Goal: Navigation & Orientation: Find specific page/section

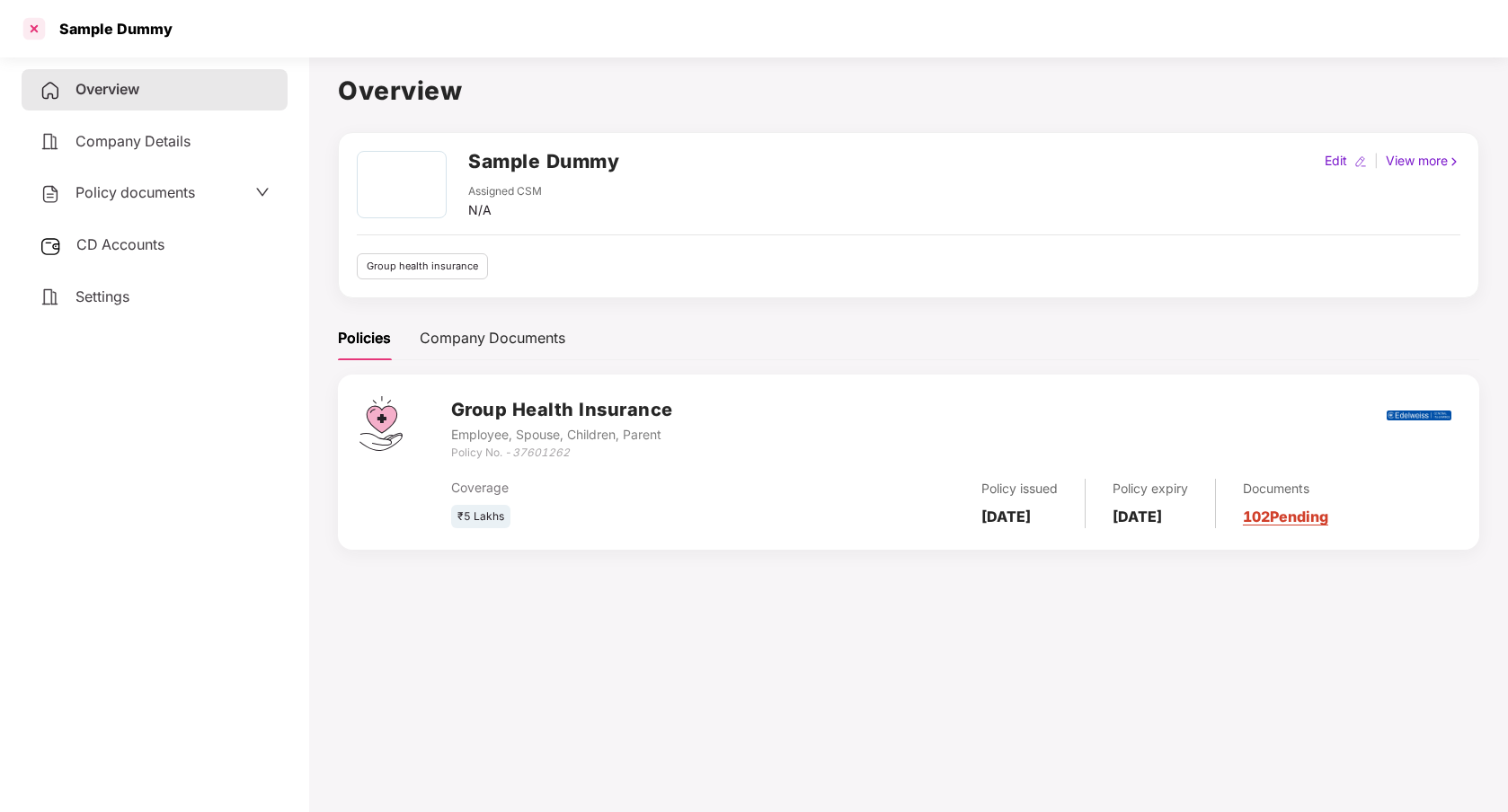
click at [27, 24] on div at bounding box center [33, 29] width 29 height 29
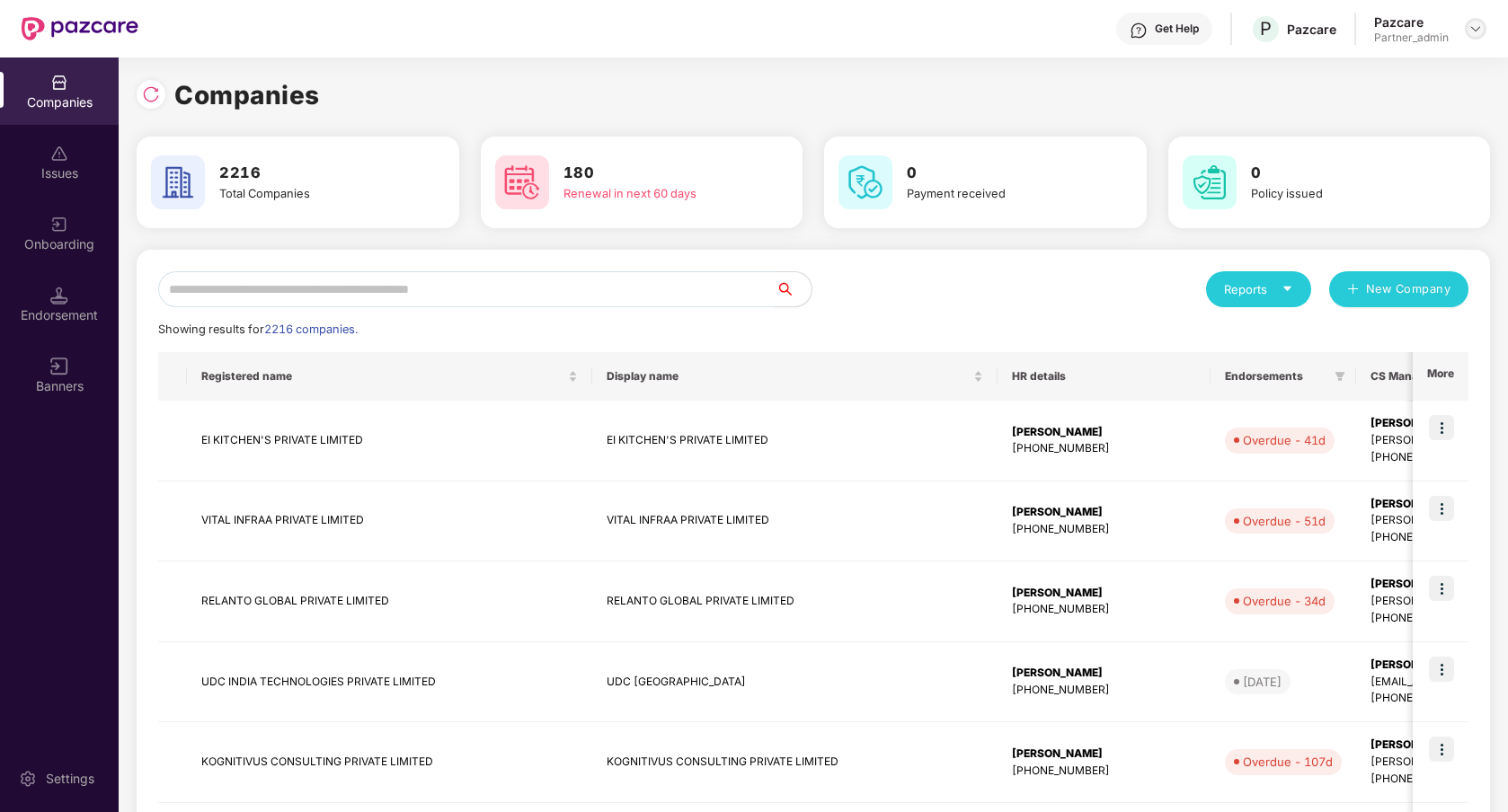
click at [1473, 29] on img at bounding box center [1476, 29] width 15 height 15
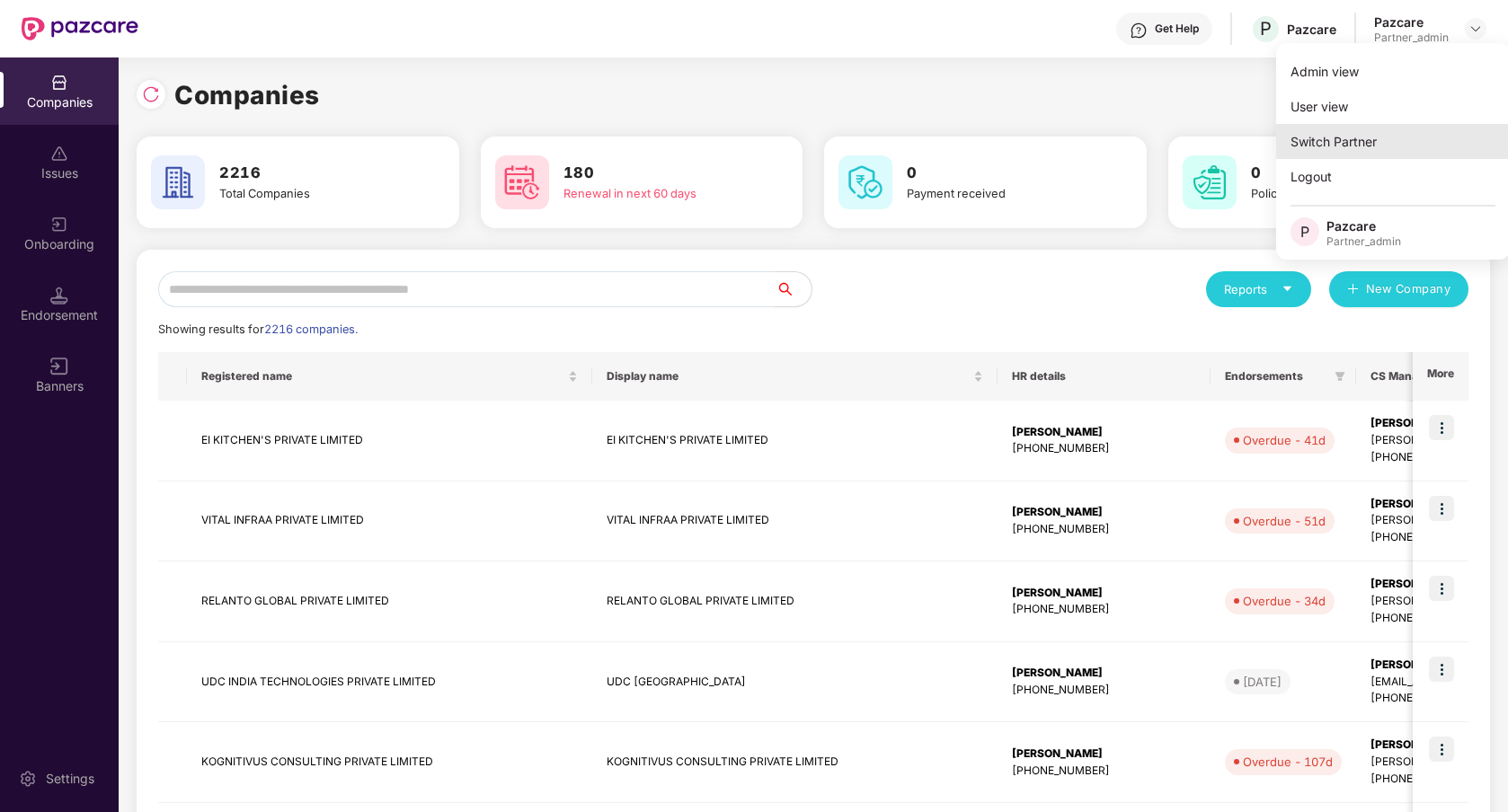
click at [1379, 137] on div "Switch Partner" at bounding box center [1393, 142] width 234 height 35
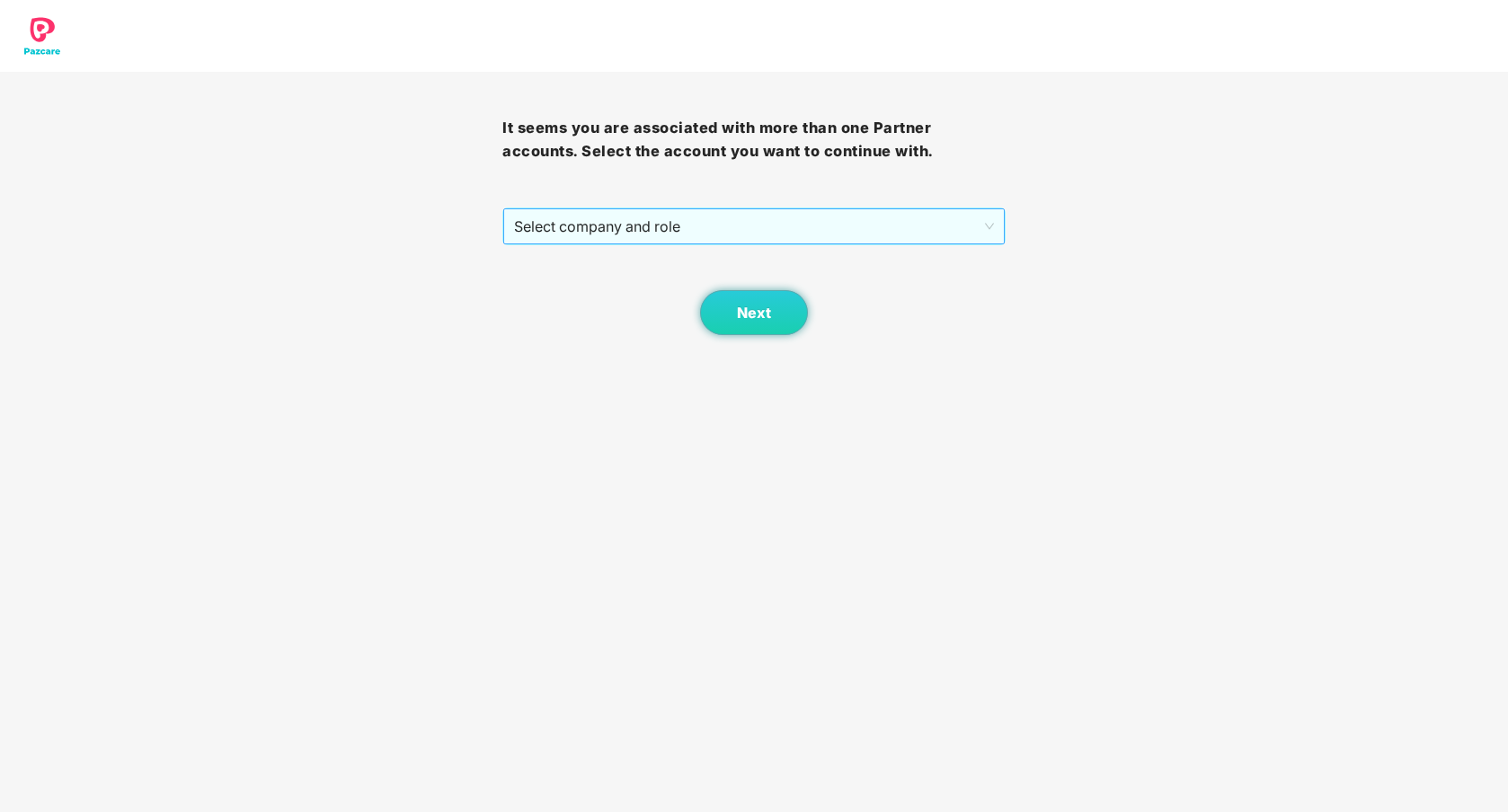
click at [930, 236] on span "Select company and role" at bounding box center [753, 226] width 479 height 34
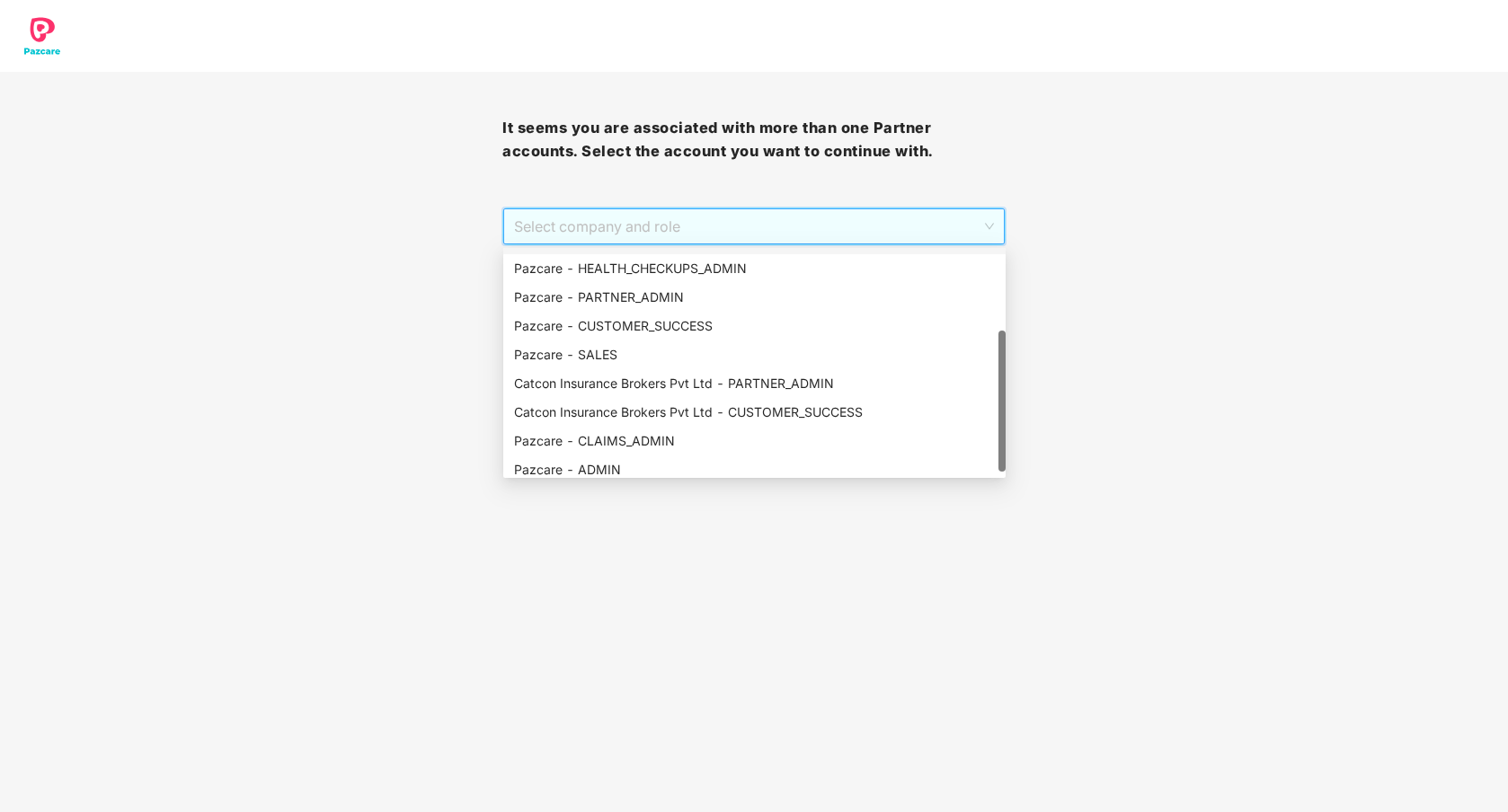
scroll to position [144, 0]
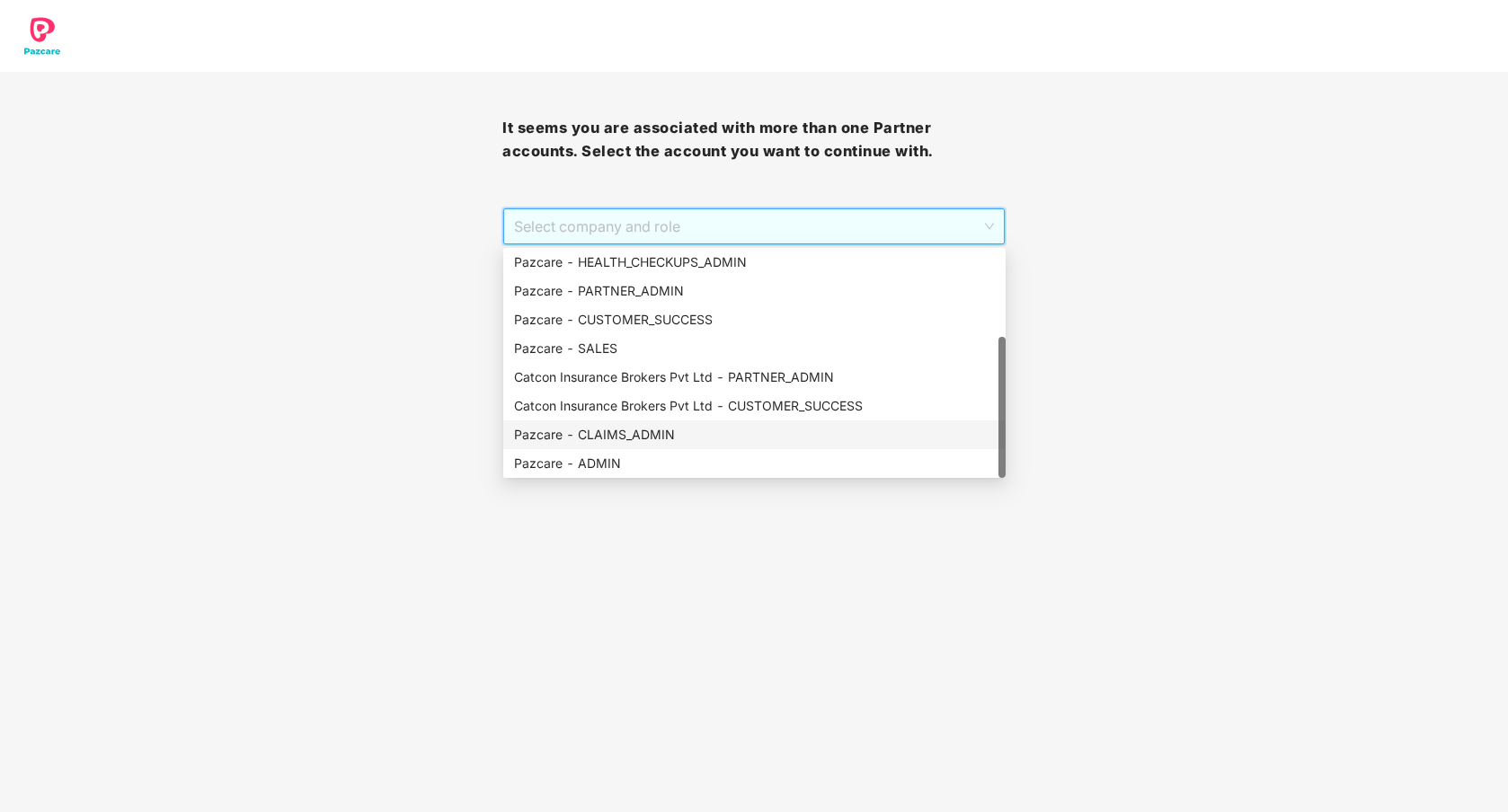
click at [674, 433] on div "Pazcare - CLAIMS_ADMIN" at bounding box center [754, 435] width 481 height 19
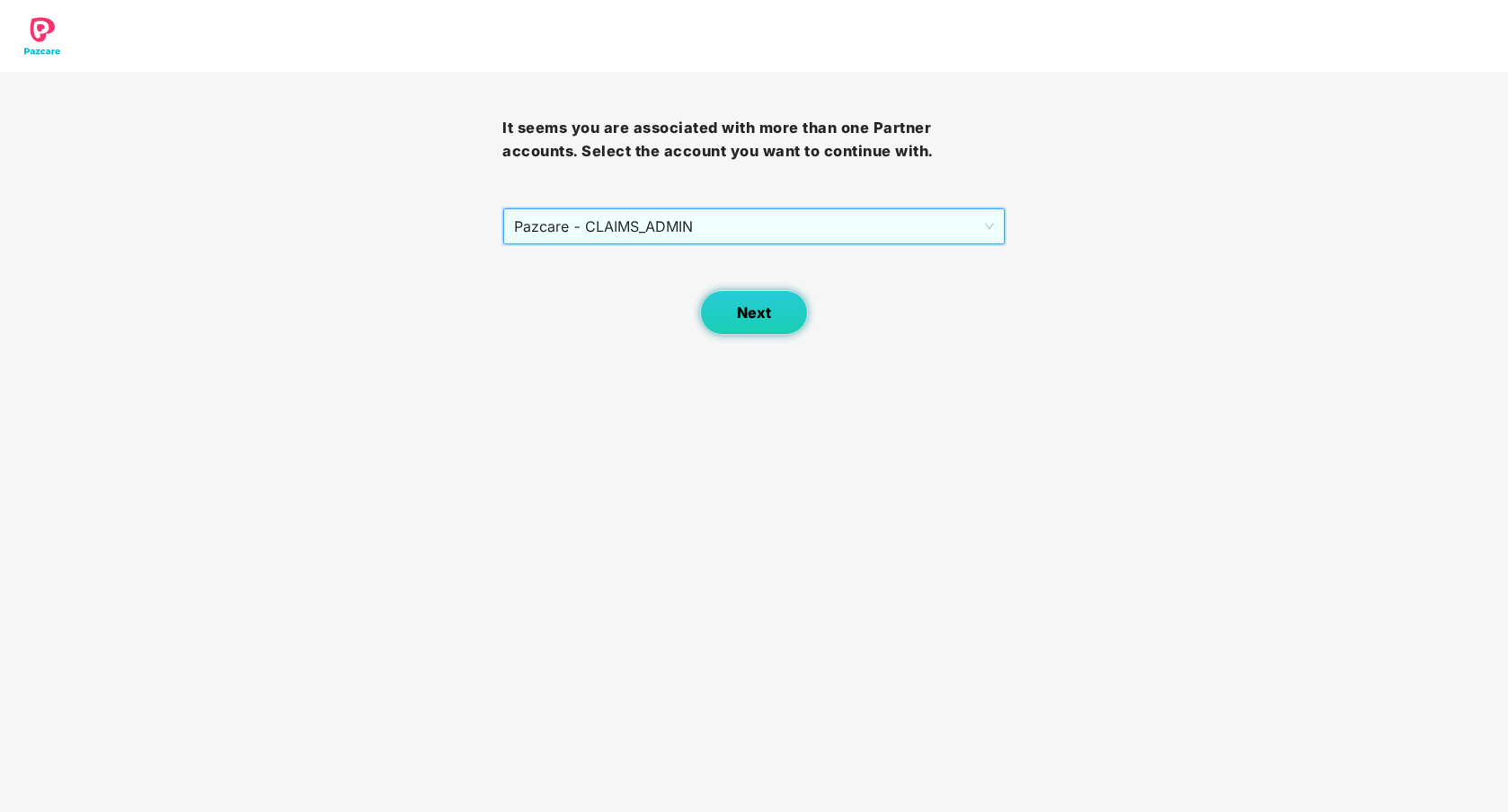
click at [766, 301] on button "Next" at bounding box center [753, 312] width 108 height 45
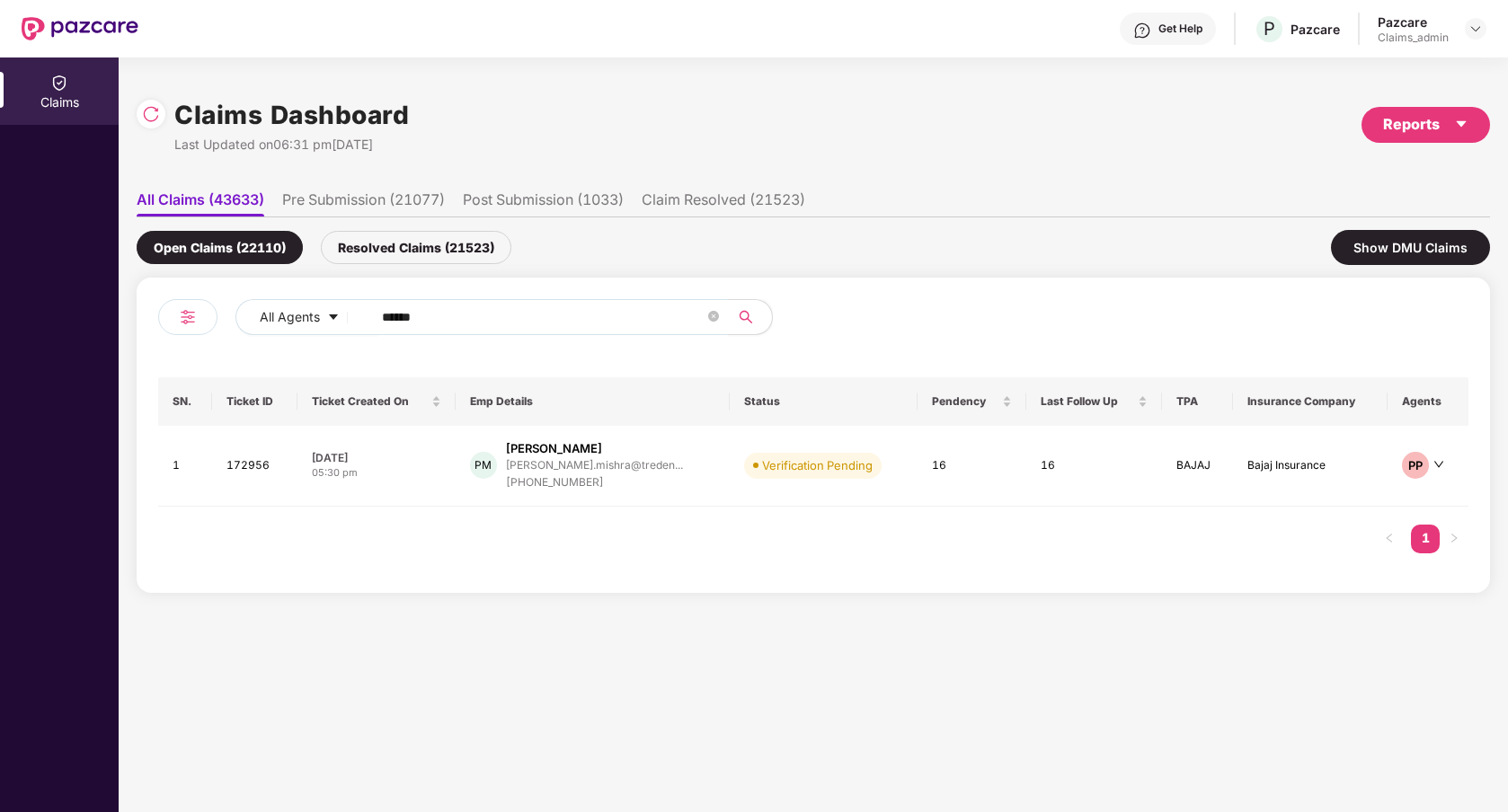
click at [395, 202] on li "Pre Submission (21077)" at bounding box center [363, 203] width 163 height 26
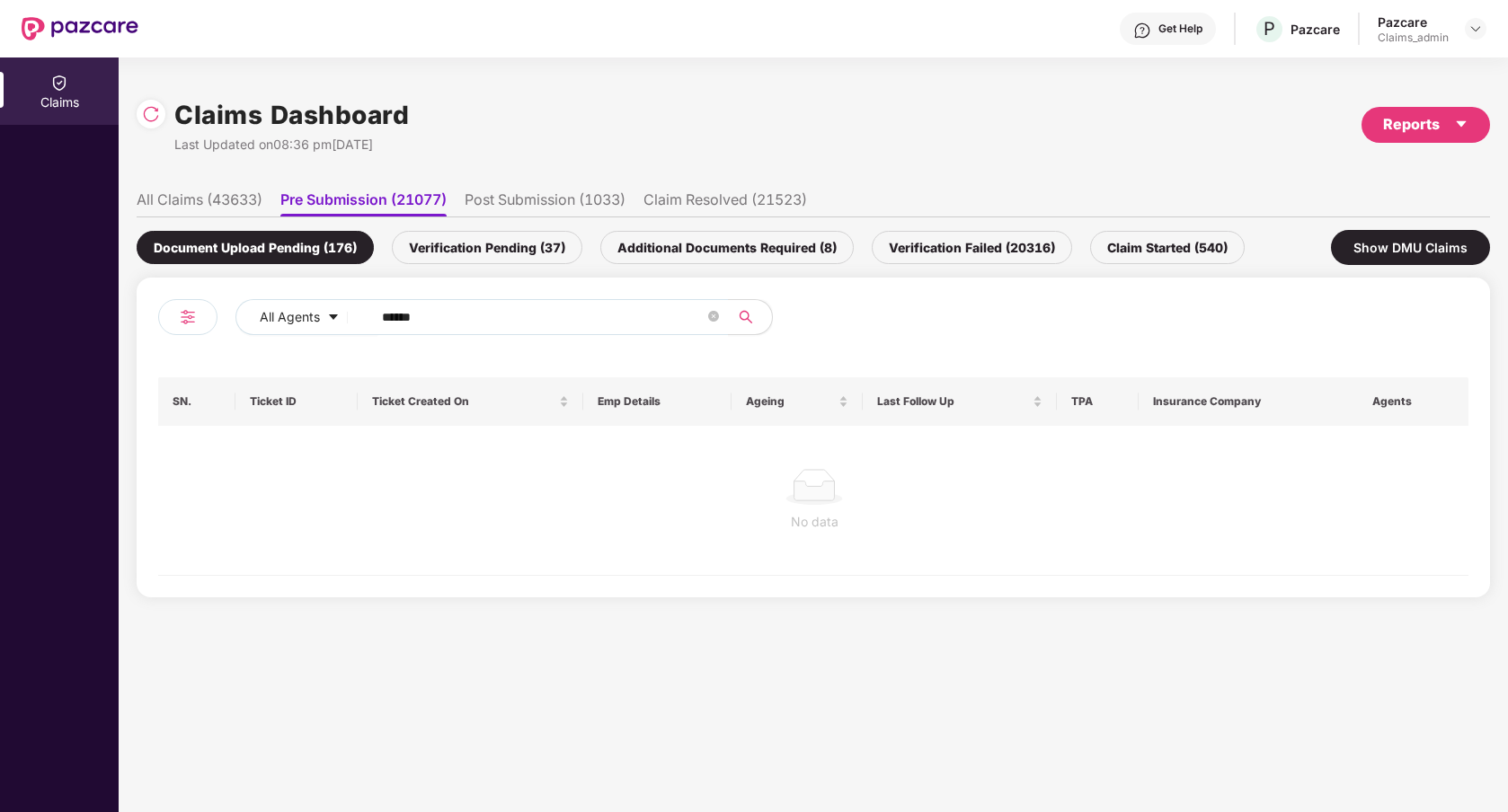
scroll to position [0, 2]
